Goal: Task Accomplishment & Management: Use online tool/utility

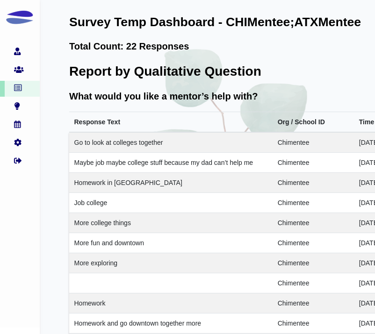
scroll to position [1629, 100]
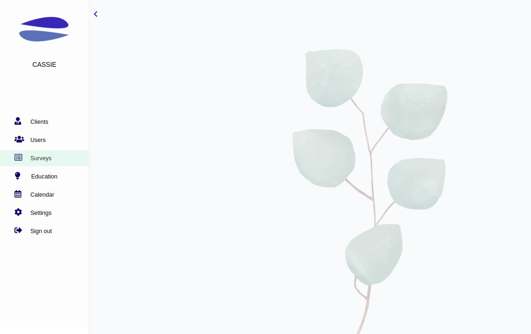
click at [44, 159] on link "Surveys" at bounding box center [42, 158] width 84 height 9
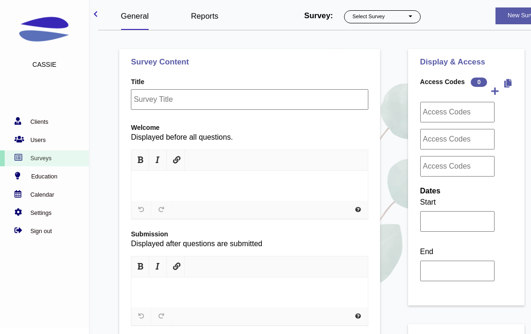
click at [215, 15] on link "Reports" at bounding box center [205, 16] width 28 height 9
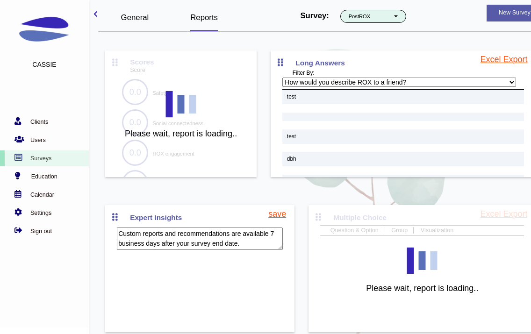
click at [373, 19] on button "PostROX" at bounding box center [374, 16] width 66 height 13
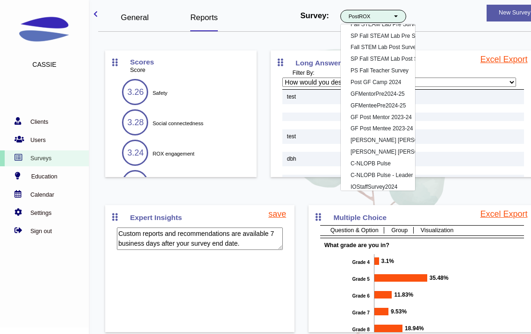
scroll to position [2794, 0]
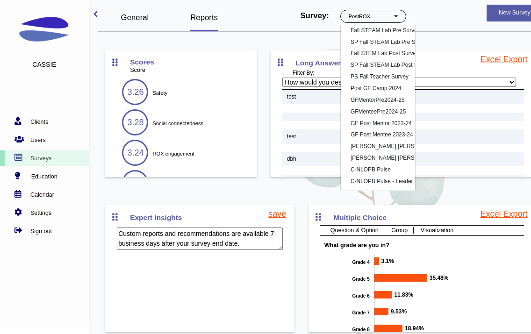
click at [463, 168] on p at bounding box center [404, 171] width 242 height 8
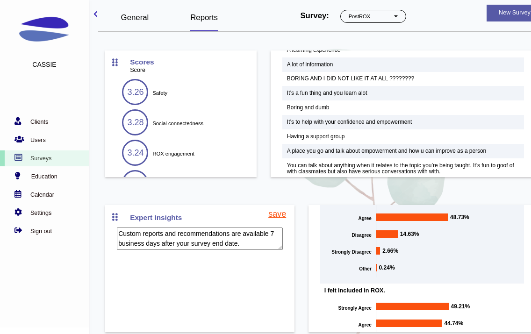
scroll to position [38, 0]
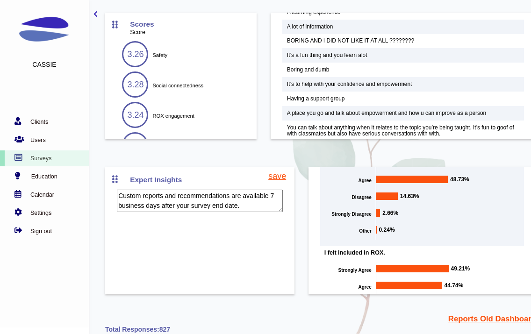
click at [453, 316] on link "Reports Old Dashboard" at bounding box center [493, 319] width 88 height 12
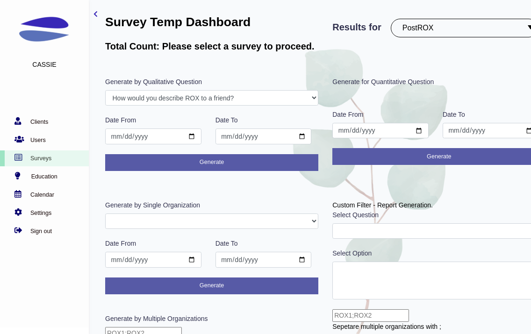
click at [483, 24] on select "PostROX PreROX YWCAHamiltonWEC AlumnaeSurvey GFMentor2 GFMentee2 YWCA2019 GFMen…" at bounding box center [464, 28] width 147 height 19
select select "239"
click at [393, 19] on select "PostROX PreROX YWCAHamiltonWEC AlumnaeSurvey GFMentor2 GFMentee2 YWCA2019 GFMen…" at bounding box center [464, 28] width 147 height 19
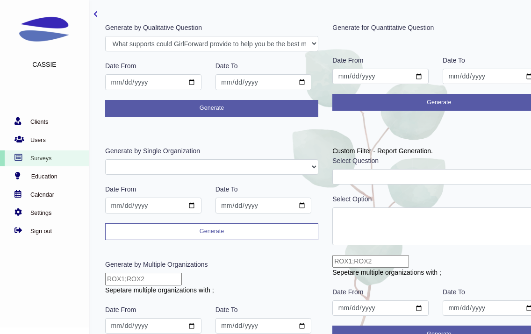
scroll to position [64, 0]
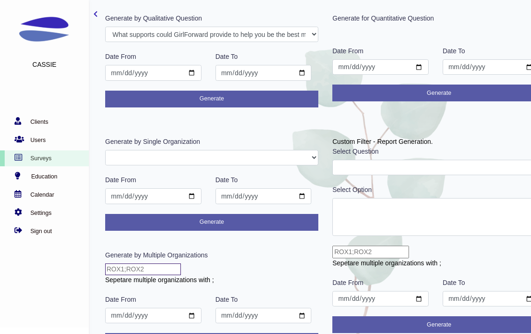
click at [169, 268] on input "text" at bounding box center [143, 270] width 76 height 12
type input "CHIMentor;ATXMentor"
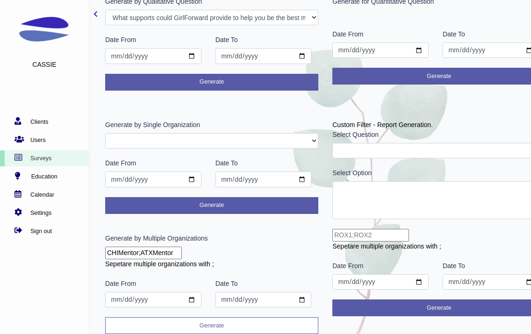
click at [181, 320] on button "Generate" at bounding box center [211, 326] width 213 height 17
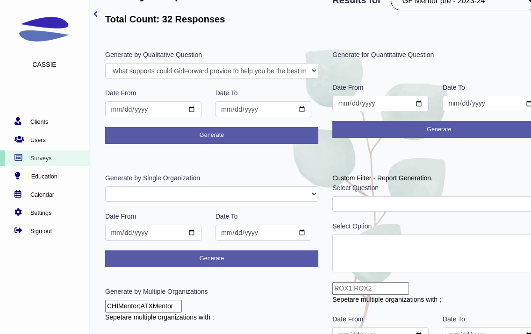
scroll to position [7, 0]
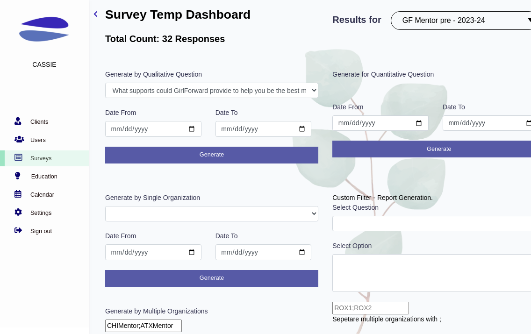
click at [440, 17] on select "PostROX PreROX YWCAHamiltonWEC AlumnaeSurvey GFMentor2 GFMentee2 YWCA2019 GFMen…" at bounding box center [464, 20] width 147 height 19
select select "284"
click at [393, 11] on select "PostROX PreROX YWCAHamiltonWEC AlumnaeSurvey GFMentor2 GFMentee2 YWCA2019 GFMen…" at bounding box center [464, 20] width 147 height 19
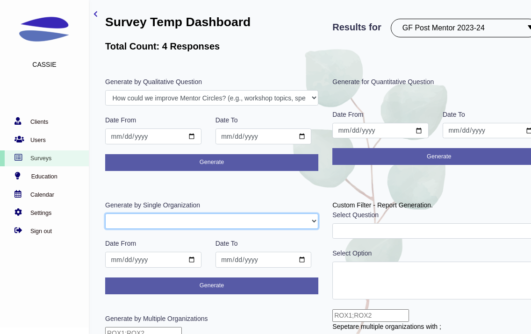
click at [200, 226] on select "GFAdmin CHIMentor ATXMentor" at bounding box center [211, 222] width 213 height 16
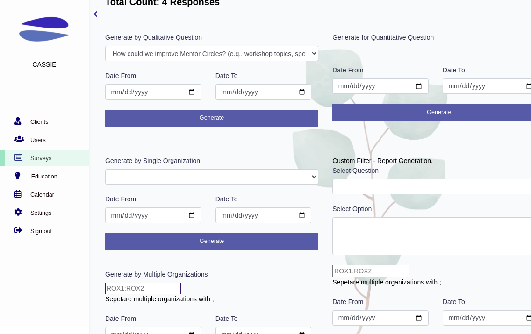
click at [176, 295] on form "Generate by Multiple Organizations Sepetare multiple organizations with ; Date …" at bounding box center [211, 320] width 213 height 100
type input "CHIMentor;ATXMentor"
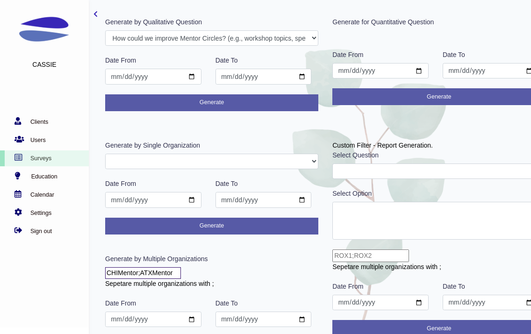
scroll to position [80, 0]
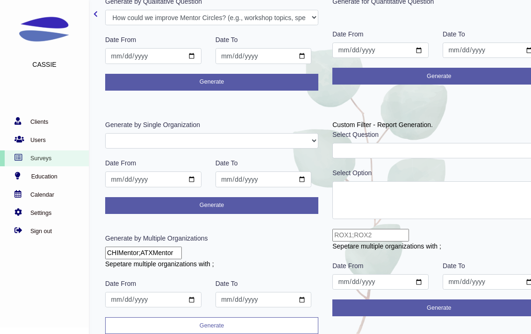
click at [179, 327] on button "Generate" at bounding box center [211, 326] width 213 height 17
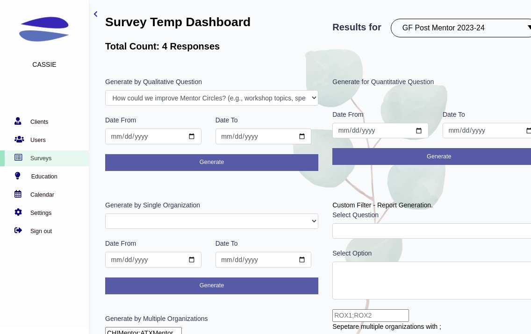
click at [421, 24] on select "PostROX PreROX YWCAHamiltonWEC AlumnaeSurvey GFMentor2 GFMentee2 YWCA2019 GFMen…" at bounding box center [464, 28] width 147 height 19
select select "285"
click at [393, 19] on select "PostROX PreROX YWCAHamiltonWEC AlumnaeSurvey GFMentor2 GFMentee2 YWCA2019 GFMen…" at bounding box center [464, 28] width 147 height 19
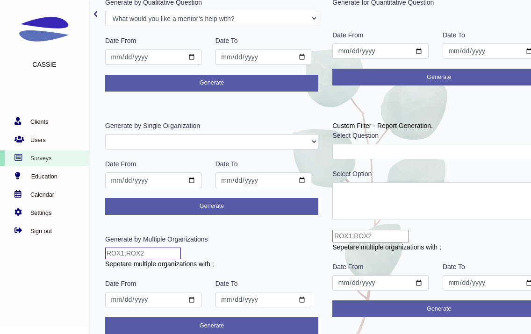
scroll to position [80, 0]
click at [120, 256] on input "text" at bounding box center [143, 254] width 76 height 12
type input "CHIMentor;ATXMentor"
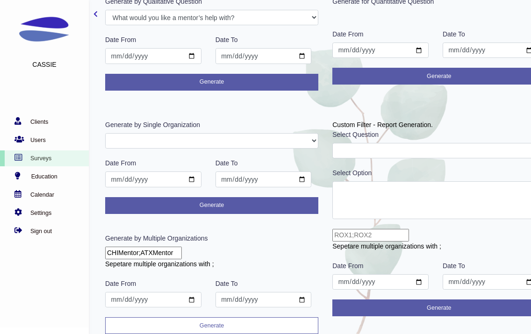
click at [176, 323] on button "Generate" at bounding box center [211, 326] width 213 height 17
